Goal: Information Seeking & Learning: Learn about a topic

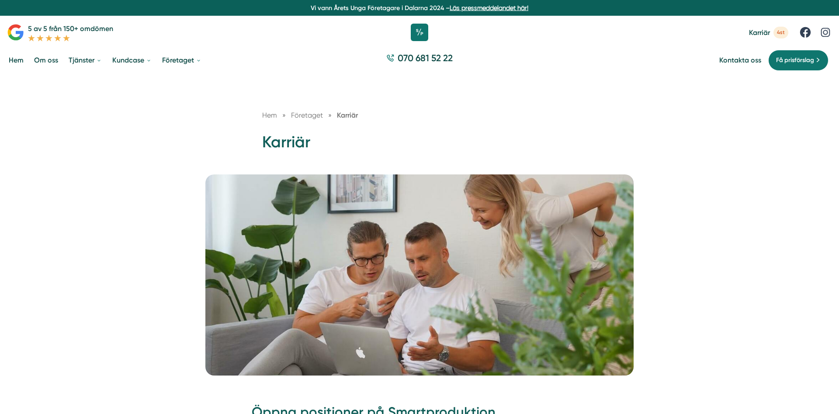
scroll to position [312, 0]
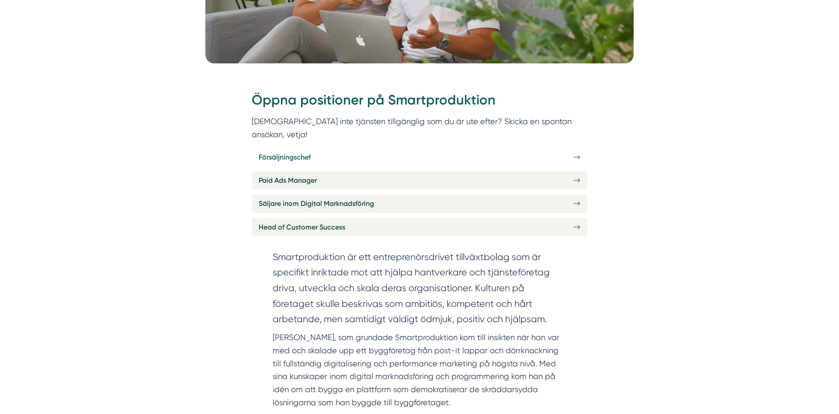
click at [323, 148] on link "Försäljningschef" at bounding box center [420, 157] width 336 height 18
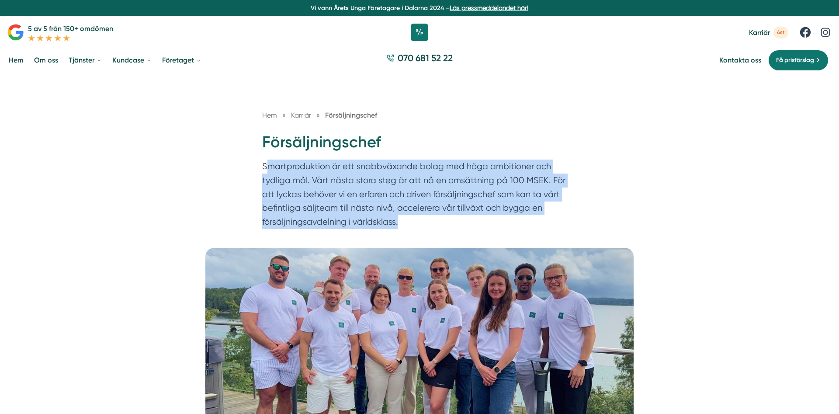
drag, startPoint x: 269, startPoint y: 164, endPoint x: 497, endPoint y: 228, distance: 237.5
click at [497, 228] on p "Smartproduktion är ett snabbväxande bolag med höga ambitioner och tydliga mål. …" at bounding box center [419, 196] width 315 height 73
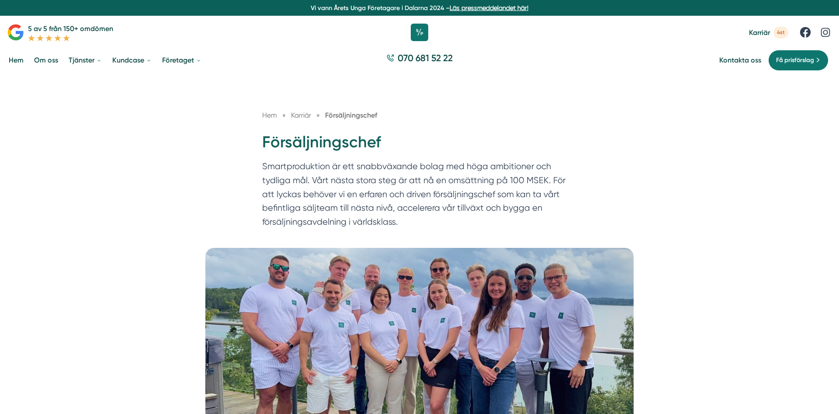
click at [494, 228] on p "Smartproduktion är ett snabbväxande bolag med höga ambitioner och tydliga mål. …" at bounding box center [419, 196] width 315 height 73
drag, startPoint x: 451, startPoint y: 224, endPoint x: 358, endPoint y: 216, distance: 93.4
click at [358, 216] on p "Smartproduktion är ett snabbväxande bolag med höga ambitioner och tydliga mål. …" at bounding box center [419, 196] width 315 height 73
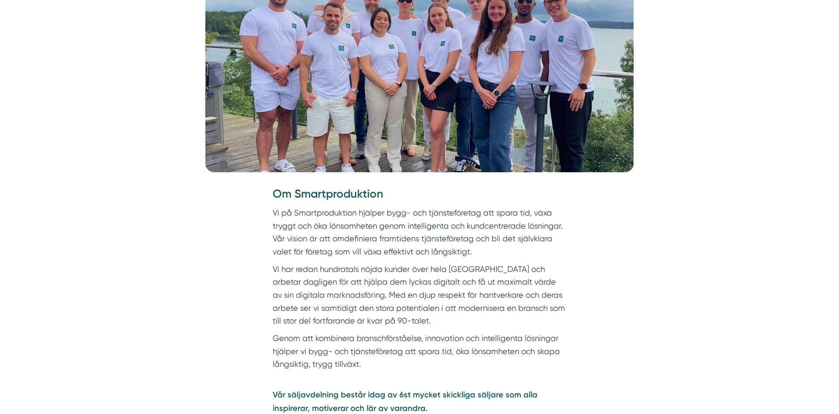
scroll to position [312, 0]
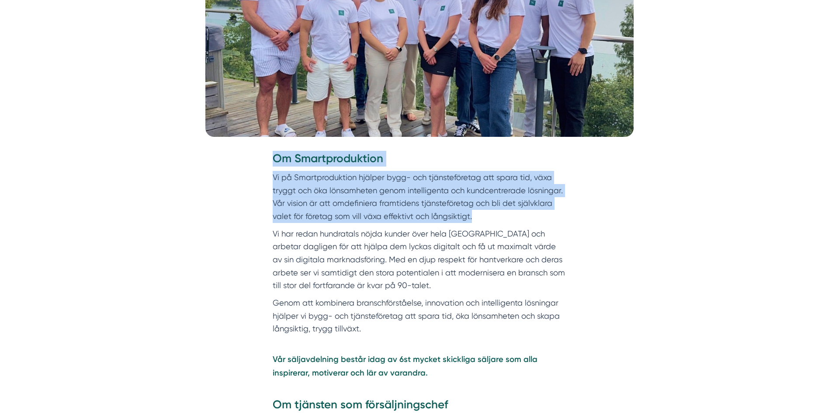
drag, startPoint x: 272, startPoint y: 154, endPoint x: 518, endPoint y: 224, distance: 255.9
click at [518, 224] on div "Om Smartproduktion Vi på Smartproduktion hjälper bygg- och tjänsteföretag att s…" at bounding box center [420, 325] width 336 height 348
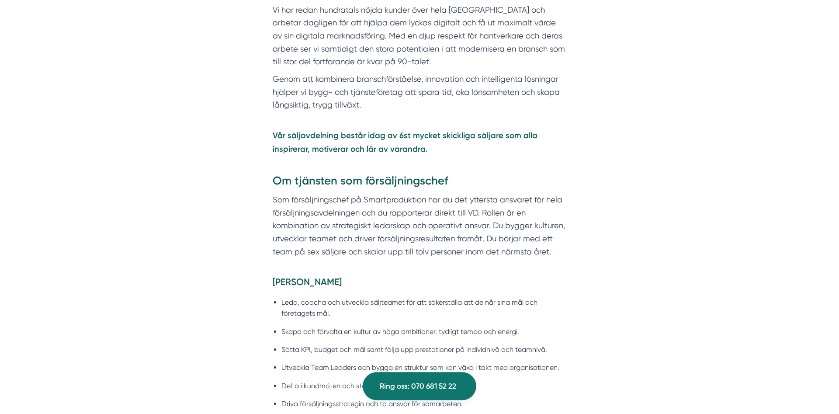
scroll to position [535, 0]
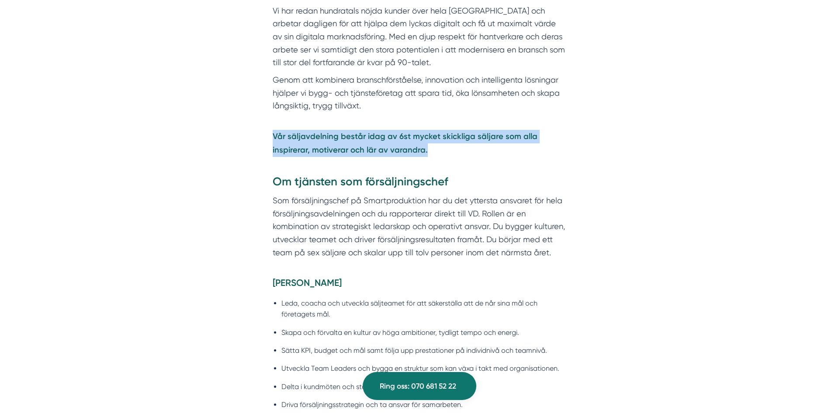
drag, startPoint x: 275, startPoint y: 132, endPoint x: 534, endPoint y: 154, distance: 260.2
click at [534, 154] on p "Vår säljavdelning består idag av 6st mycket skickliga säljare som alla inspirer…" at bounding box center [420, 143] width 294 height 53
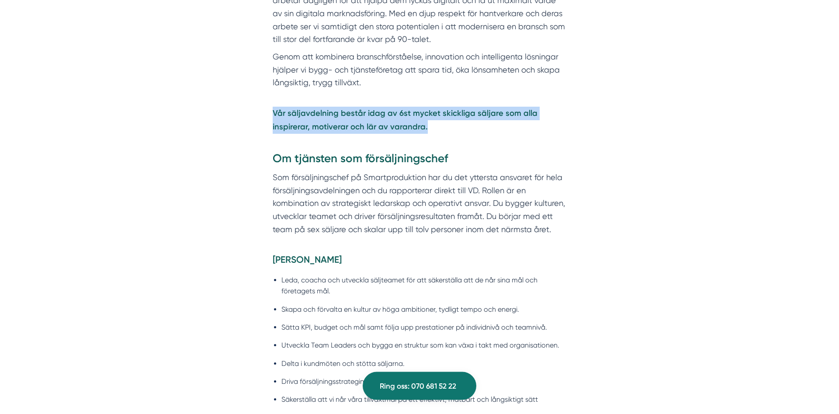
scroll to position [580, 0]
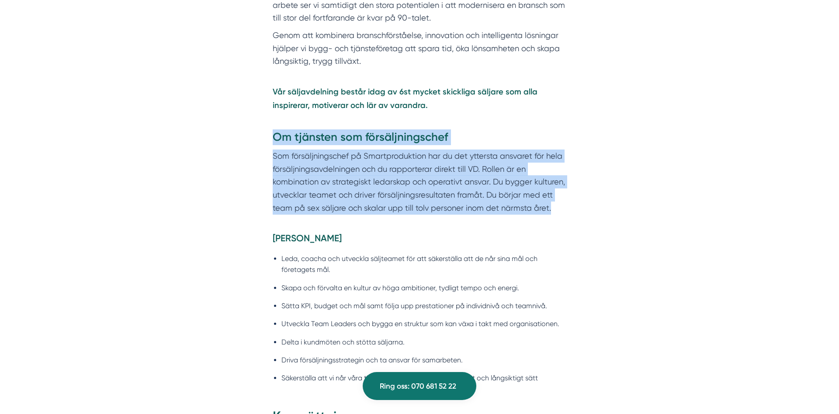
drag, startPoint x: 385, startPoint y: 150, endPoint x: 613, endPoint y: 218, distance: 237.6
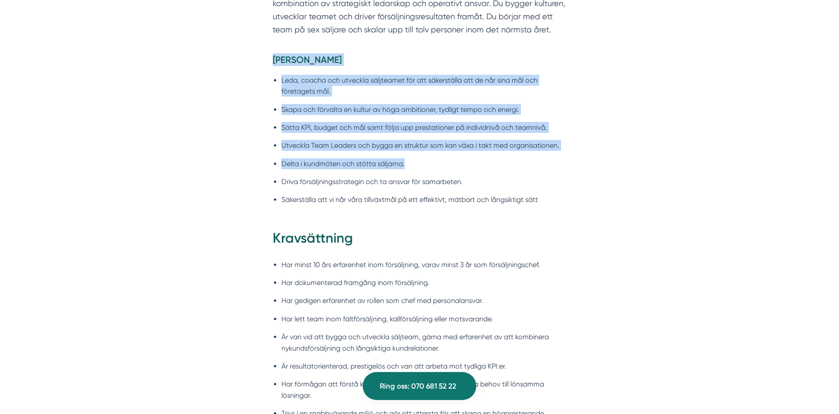
drag, startPoint x: 260, startPoint y: 69, endPoint x: 594, endPoint y: 174, distance: 349.9
click at [584, 174] on div "[PERSON_NAME] [PERSON_NAME], coacha och utveckla säljteamet för att säkerställa…" at bounding box center [420, 141] width 336 height 176
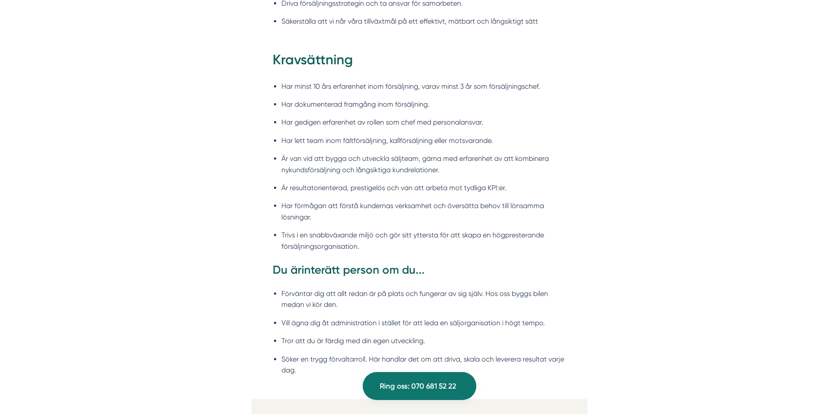
drag, startPoint x: 395, startPoint y: 105, endPoint x: 508, endPoint y: 252, distance: 184.9
click at [508, 252] on div "Kravsättning Har minst 10 års erfarenhet inom försäljning, varav minst 3 år som…" at bounding box center [420, 224] width 336 height 348
click at [508, 252] on li "Trivs i en snabbväxande miljö och gör sitt yttersta för att skapa en högprester…" at bounding box center [424, 241] width 285 height 22
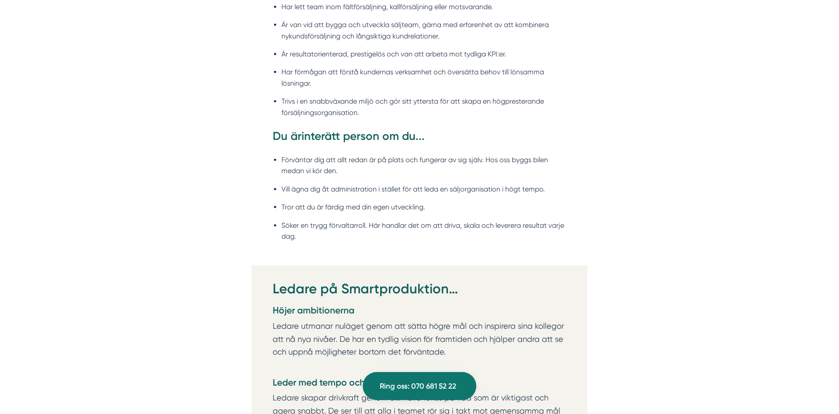
drag, startPoint x: 322, startPoint y: 144, endPoint x: 694, endPoint y: 239, distance: 383.8
drag, startPoint x: 694, startPoint y: 239, endPoint x: 682, endPoint y: 236, distance: 12.2
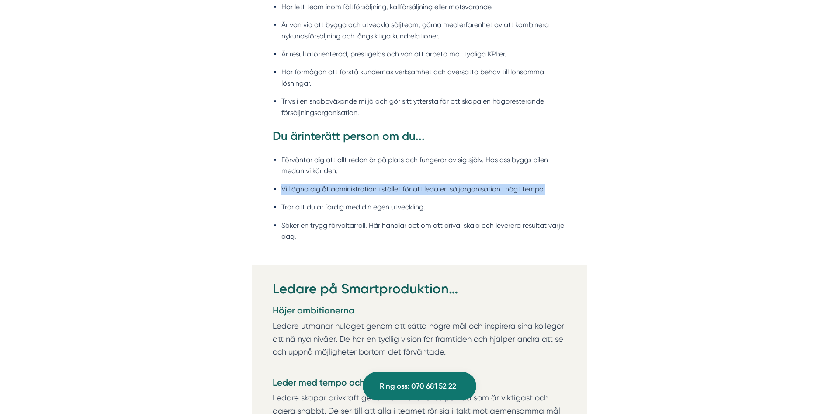
drag, startPoint x: 282, startPoint y: 193, endPoint x: 605, endPoint y: 198, distance: 322.7
drag, startPoint x: 282, startPoint y: 209, endPoint x: 458, endPoint y: 214, distance: 176.3
click at [457, 212] on li "Tror att du är färdig med din egen utveckling." at bounding box center [424, 207] width 285 height 11
drag, startPoint x: 282, startPoint y: 229, endPoint x: 518, endPoint y: 245, distance: 236.6
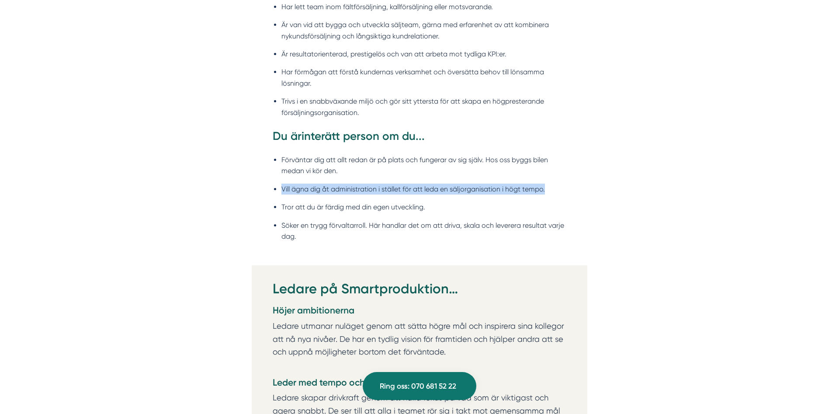
click at [511, 242] on li "Söker en trygg förvaltarroll. Här handlar det om att driva, skala och leverera …" at bounding box center [424, 231] width 285 height 22
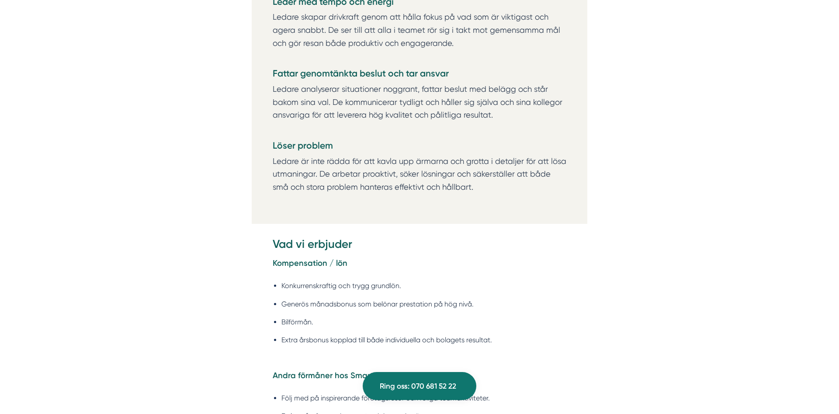
scroll to position [1561, 0]
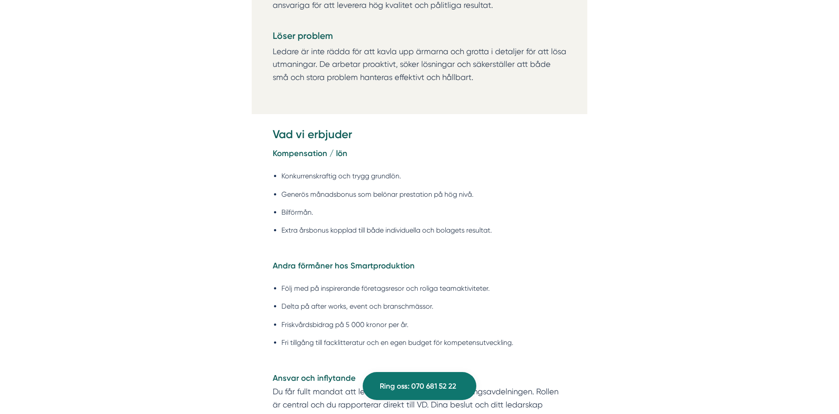
drag, startPoint x: 290, startPoint y: 144, endPoint x: 447, endPoint y: 190, distance: 163.4
click at [438, 188] on div "Vad vi erbjuder Kompensation / lön Konkurrenskraftig och trygg grundlön. Generö…" at bounding box center [420, 389] width 336 height 524
click at [481, 189] on ul "Konkurrenskraftig och trygg grundlön. Generös månadsbonus som belönar prestatio…" at bounding box center [420, 206] width 294 height 82
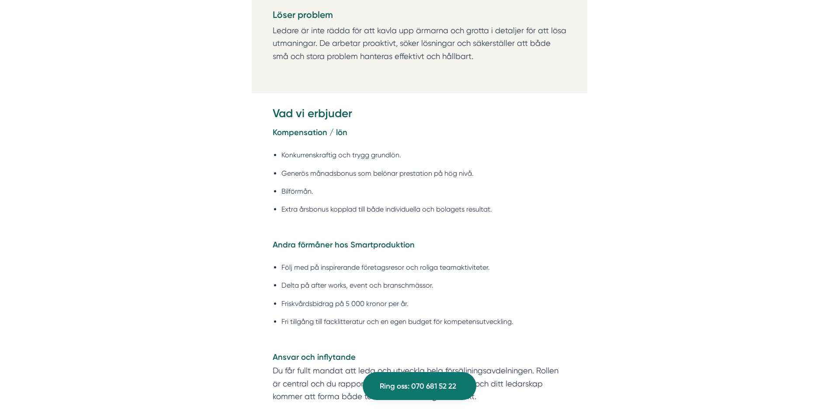
scroll to position [1605, 0]
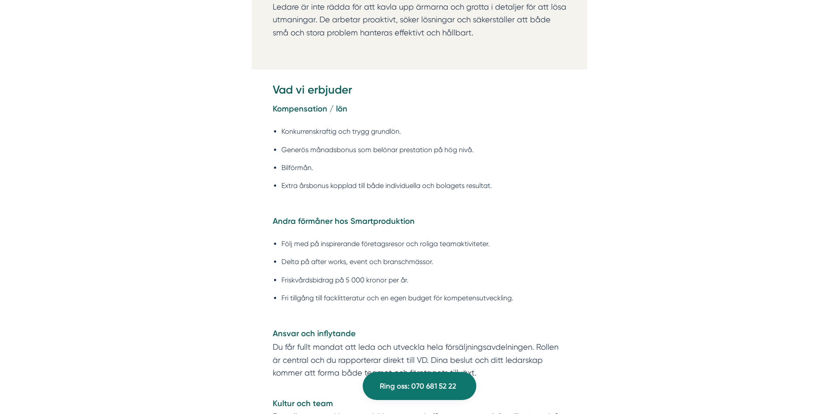
drag, startPoint x: 288, startPoint y: 92, endPoint x: 504, endPoint y: 141, distance: 220.9
click at [504, 141] on div "Vad vi erbjuder Kompensation / lön Konkurrenskraftig och trygg grundlön. Generö…" at bounding box center [420, 335] width 294 height 506
click at [504, 137] on li "Konkurrenskraftig och trygg grundlön." at bounding box center [424, 131] width 285 height 11
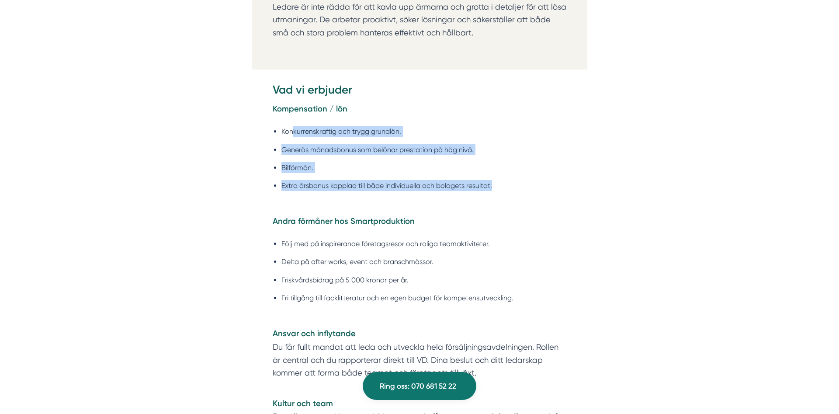
drag, startPoint x: 290, startPoint y: 131, endPoint x: 564, endPoint y: 186, distance: 279.1
click at [564, 186] on ul "Konkurrenskraftig och trygg grundlön. Generös månadsbonus som belönar prestatio…" at bounding box center [420, 161] width 294 height 82
click at [564, 186] on li "Extra årsbonus kopplad till både individuella och bolagets resultat." at bounding box center [424, 185] width 285 height 11
drag, startPoint x: 541, startPoint y: 193, endPoint x: 246, endPoint y: 102, distance: 308.4
click at [246, 102] on div "Om Smartproduktion Vi på Smartproduktion hjälper bygg- och tjänsteföretag att s…" at bounding box center [419, 214] width 818 height 2712
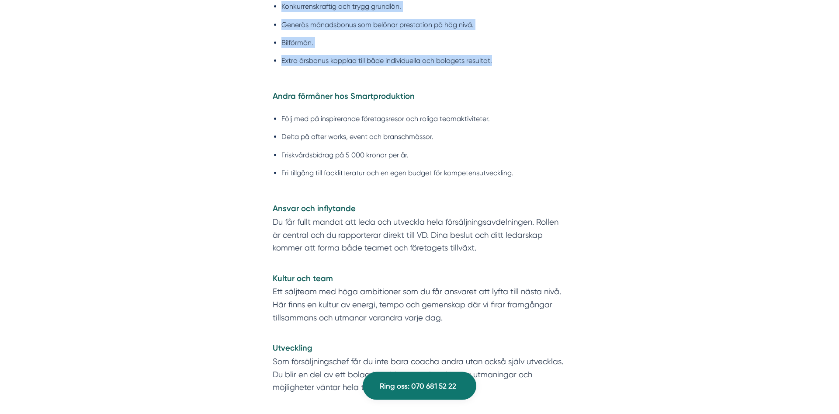
scroll to position [1784, 0]
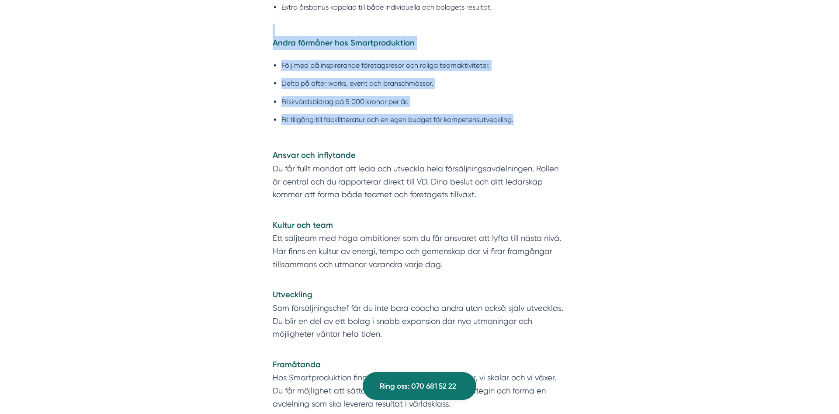
drag, startPoint x: 258, startPoint y: 36, endPoint x: 570, endPoint y: 129, distance: 325.0
click at [570, 129] on div "Vad vi erbjuder Kompensation / lön Konkurrenskraftig och trygg grundlön. Generö…" at bounding box center [420, 166] width 336 height 524
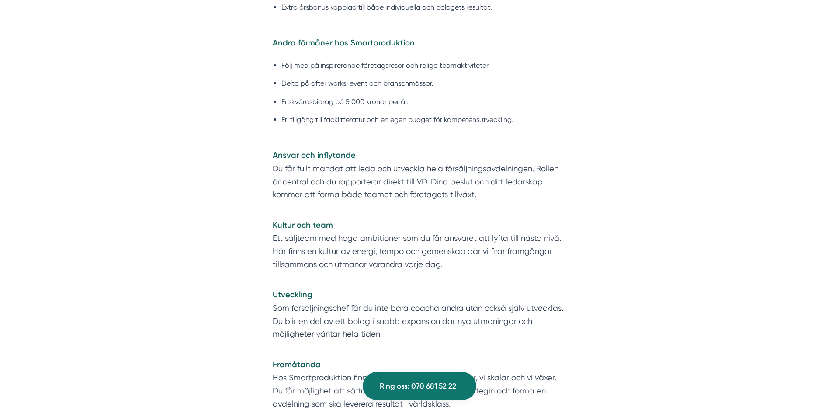
click at [570, 129] on div "Vad vi erbjuder Kompensation / lön Konkurrenskraftig och trygg grundlön. Generö…" at bounding box center [420, 166] width 336 height 524
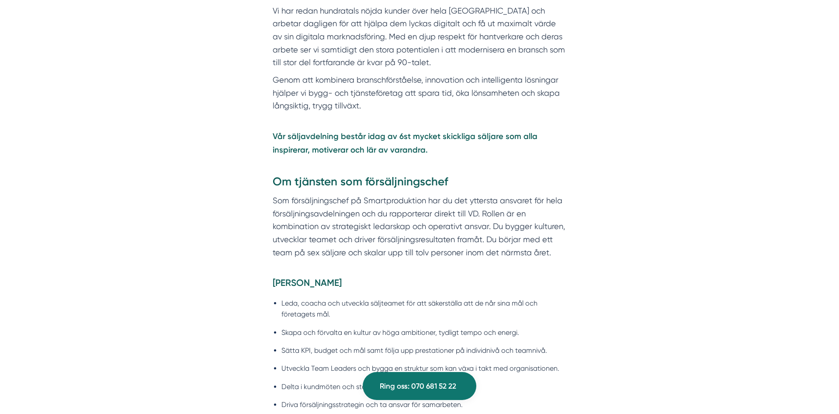
scroll to position [0, 0]
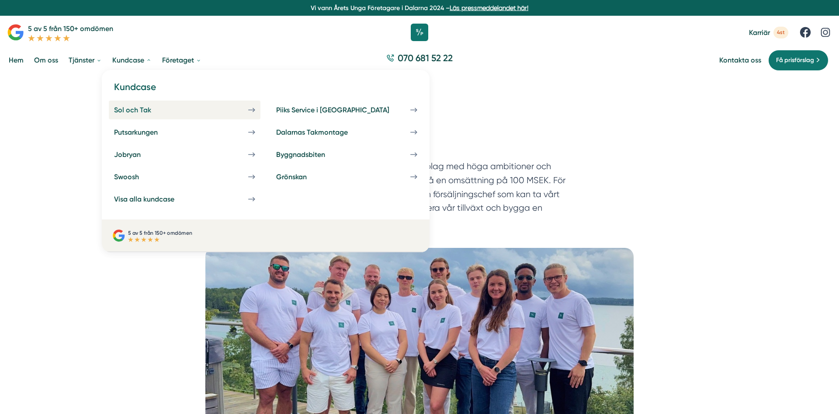
click at [133, 113] on div "Sol och Tak" at bounding box center [143, 110] width 58 height 8
click at [159, 115] on link "Sol och Tak" at bounding box center [185, 110] width 152 height 19
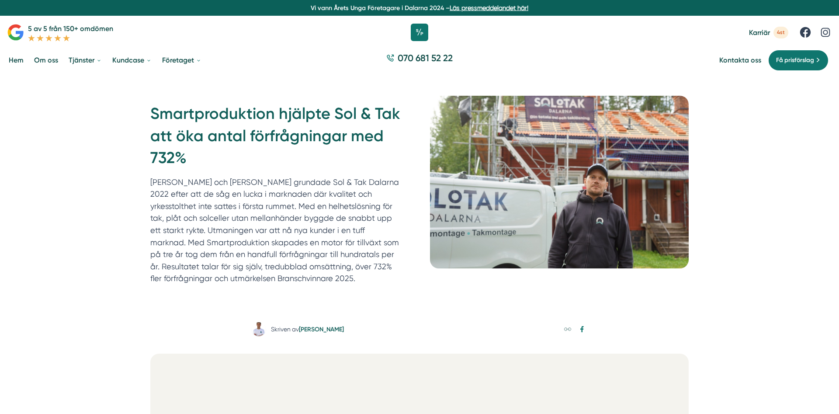
click at [749, 211] on div "Smartproduktion hjälpte Sol & Tak att öka antal förfrågningar med 732% [PERSON_…" at bounding box center [419, 196] width 839 height 242
click at [200, 206] on p "Felix och Markus grundade Sol & Tak Dalarna 2022 efter att de såg en lucka i ma…" at bounding box center [276, 230] width 252 height 108
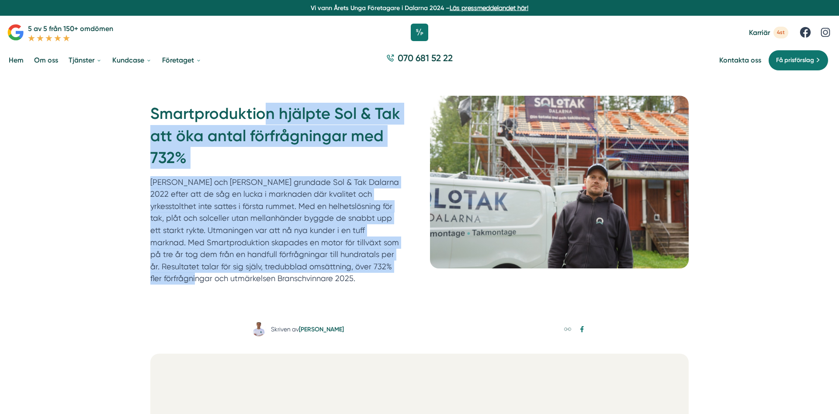
drag, startPoint x: 161, startPoint y: 109, endPoint x: 349, endPoint y: 263, distance: 242.9
click at [349, 263] on div "Smartproduktion hjälpte Sol & Tak att öka antal förfrågningar med 732% Felix oc…" at bounding box center [279, 194] width 259 height 182
click at [348, 263] on p "Felix och Markus grundade Sol & Tak Dalarna 2022 efter att de såg en lucka i ma…" at bounding box center [276, 230] width 252 height 108
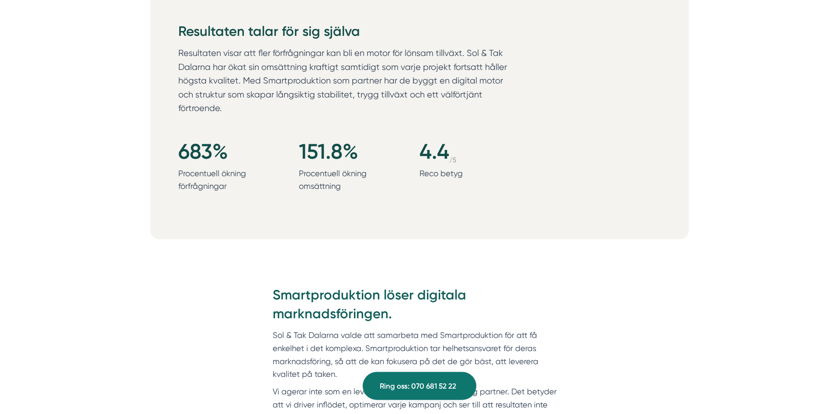
scroll to position [892, 0]
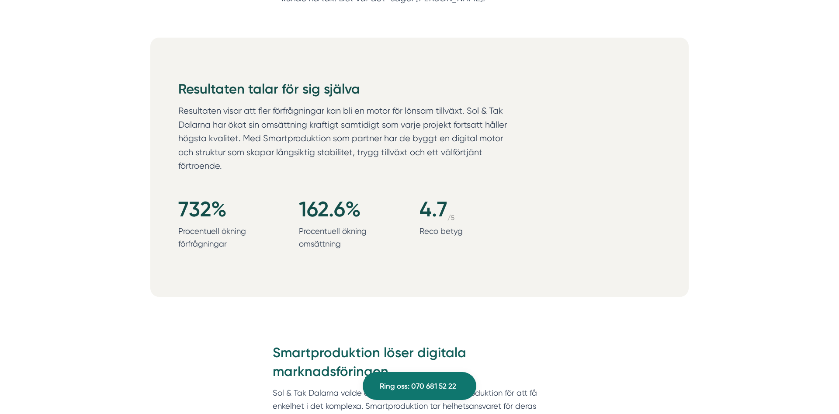
drag, startPoint x: 244, startPoint y: 178, endPoint x: 552, endPoint y: 219, distance: 310.4
click at [552, 219] on div "Resultaten talar för sig själva Resultaten visar att fler förfrågningar kan bli…" at bounding box center [419, 167] width 539 height 259
click at [553, 221] on div "732 % Procentuell ökning förfrågningar 162.6 % Procentuell ökning omsättning 4.…" at bounding box center [374, 226] width 392 height 58
drag, startPoint x: 466, startPoint y: 218, endPoint x: 408, endPoint y: 189, distance: 64.5
click at [408, 197] on div "732 % Procentuell ökning förfrågningar 162.6 % Procentuell ökning omsättning 4.…" at bounding box center [374, 226] width 392 height 58
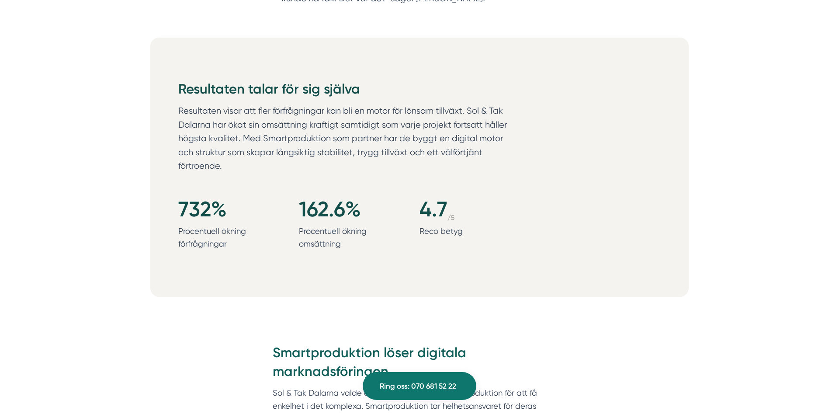
drag, startPoint x: 379, startPoint y: 195, endPoint x: 366, endPoint y: 195, distance: 12.7
click at [369, 197] on div "732 % Procentuell ökning förfrågningar 162.6 % Procentuell ökning omsättning 4.…" at bounding box center [374, 226] width 392 height 58
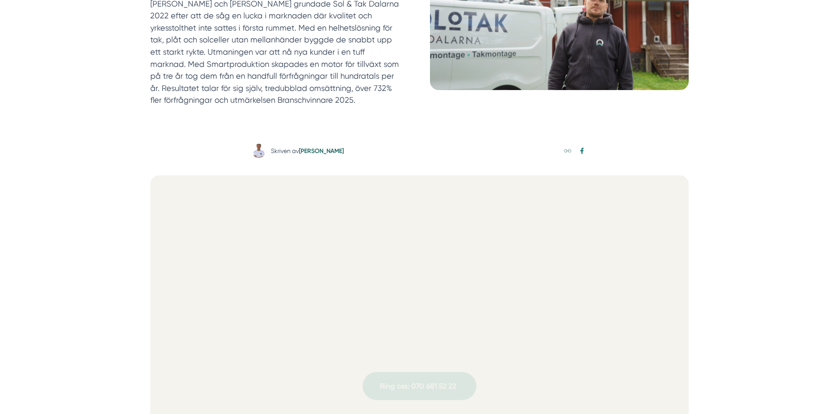
scroll to position [0, 0]
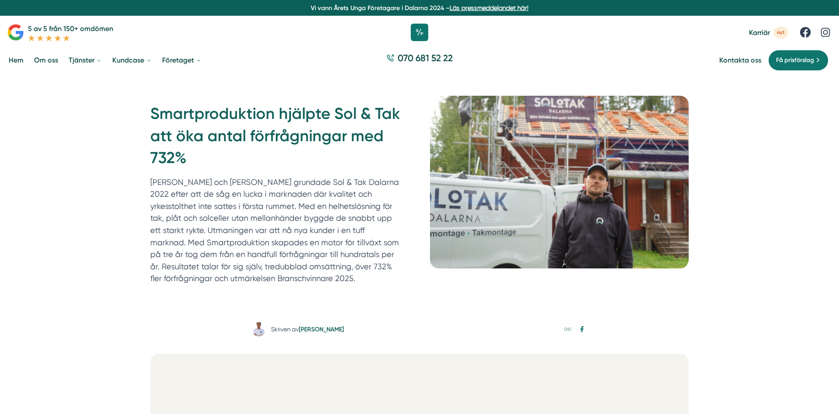
drag, startPoint x: 24, startPoint y: 59, endPoint x: 28, endPoint y: 61, distance: 4.9
click at [24, 59] on link "Hem" at bounding box center [16, 60] width 18 height 22
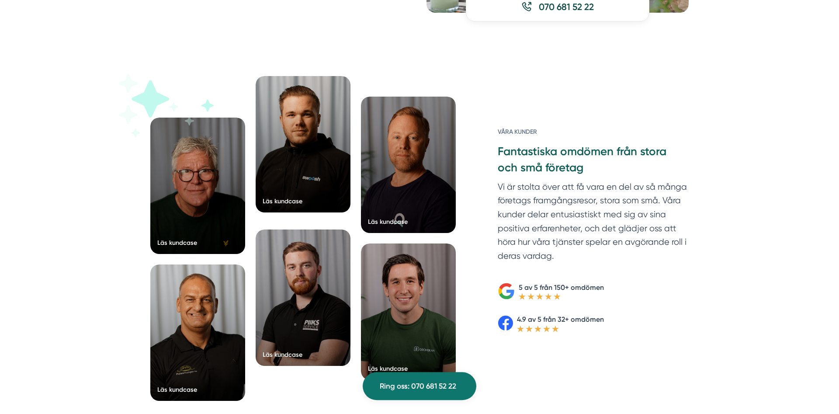
scroll to position [1382, 0]
